Goal: Navigation & Orientation: Go to known website

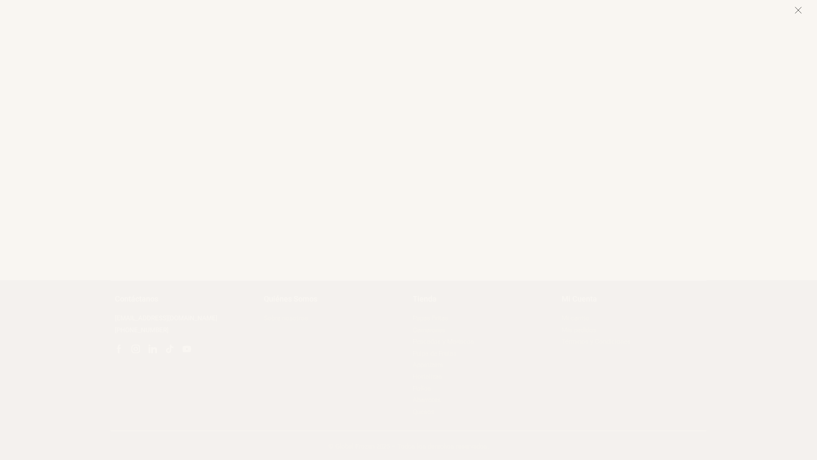
scroll to position [14707, 0]
